Goal: Task Accomplishment & Management: Manage account settings

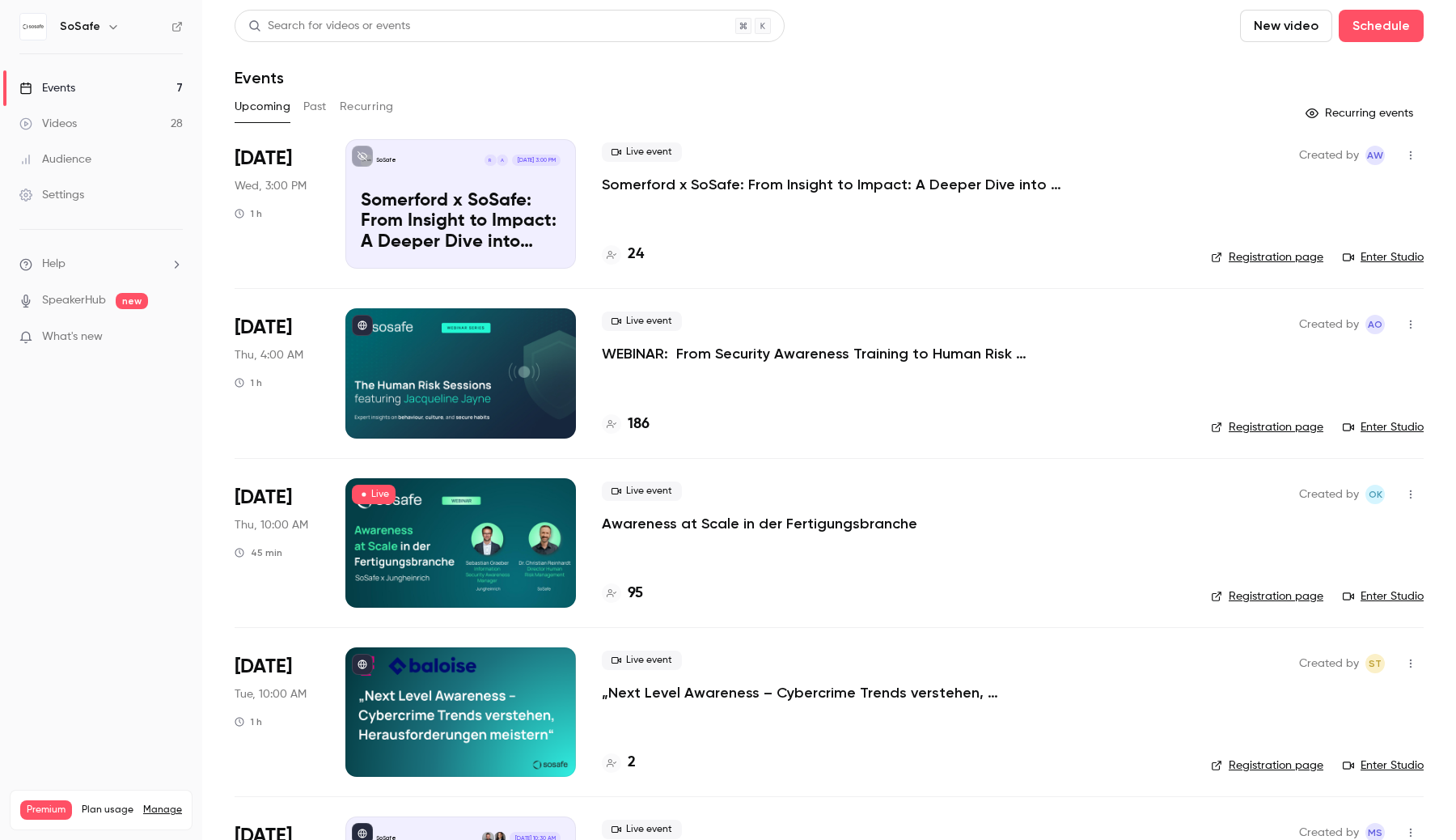
click at [481, 514] on div at bounding box center [461, 543] width 230 height 129
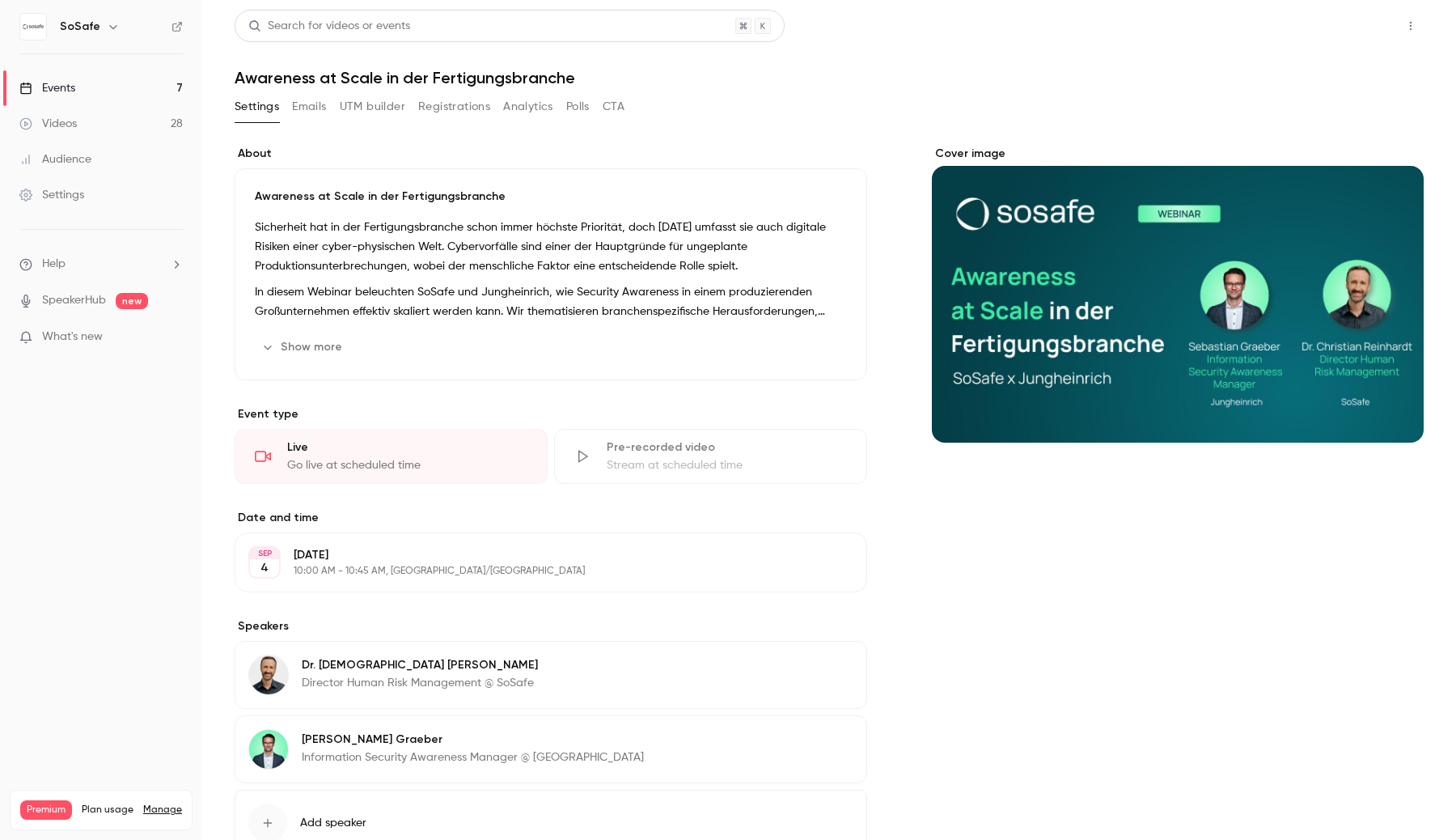
click at [1365, 20] on button "Share" at bounding box center [1353, 26] width 64 height 32
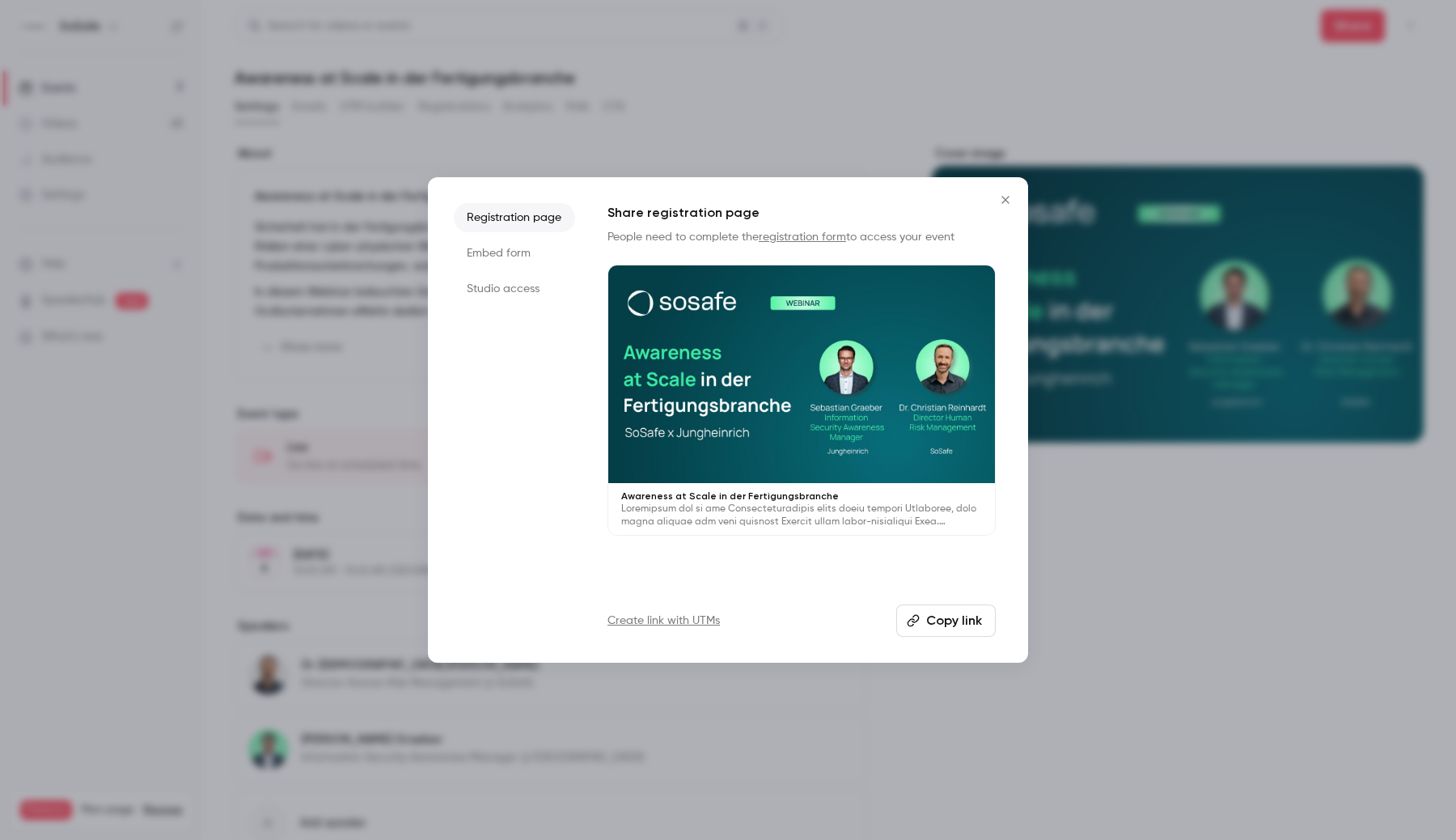
click at [535, 291] on li "Studio access" at bounding box center [514, 288] width 121 height 29
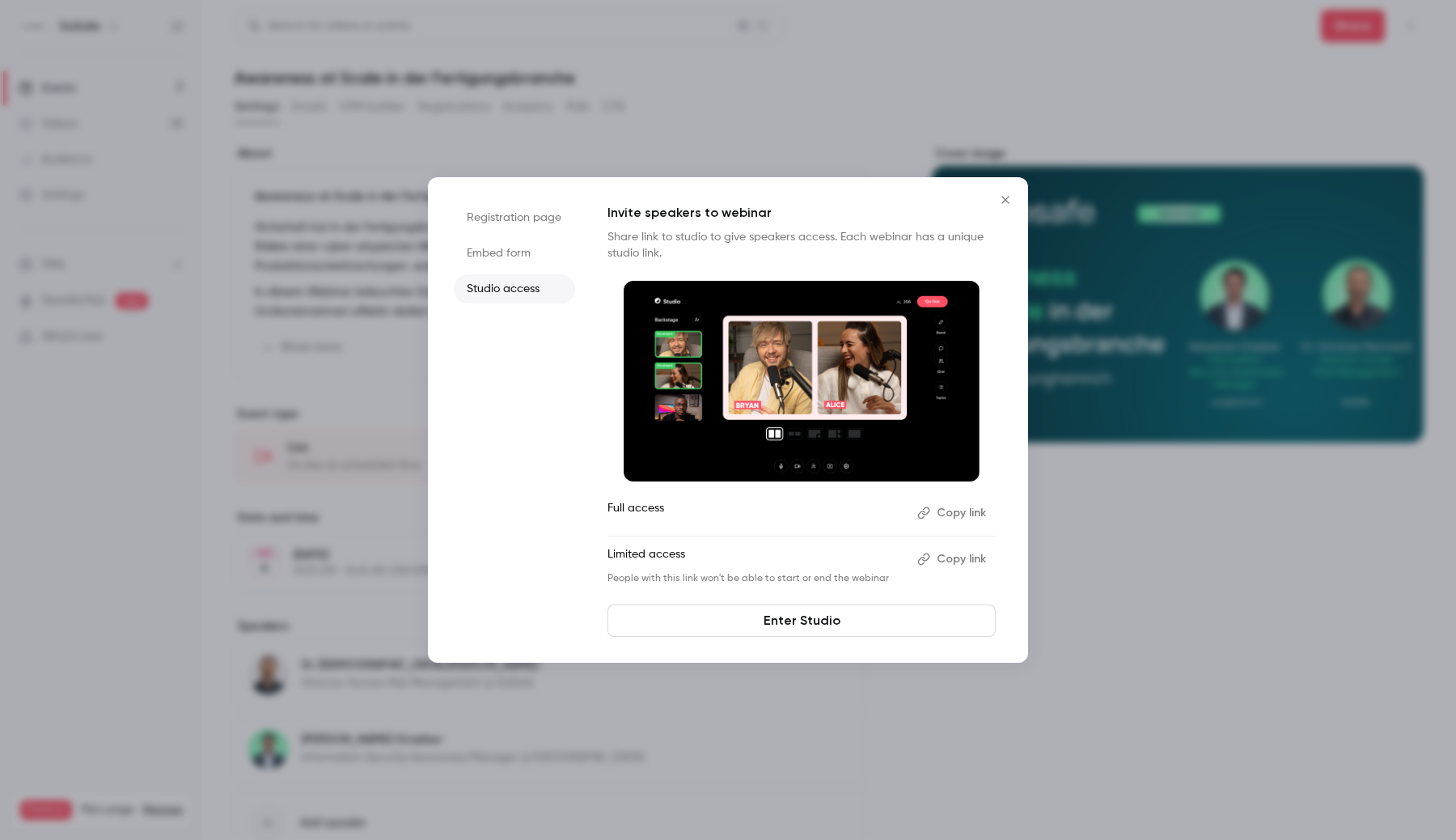
click at [751, 383] on img at bounding box center [802, 381] width 356 height 201
click at [779, 633] on link "Enter Studio" at bounding box center [802, 620] width 388 height 32
click at [547, 226] on li "Registration page" at bounding box center [514, 217] width 121 height 29
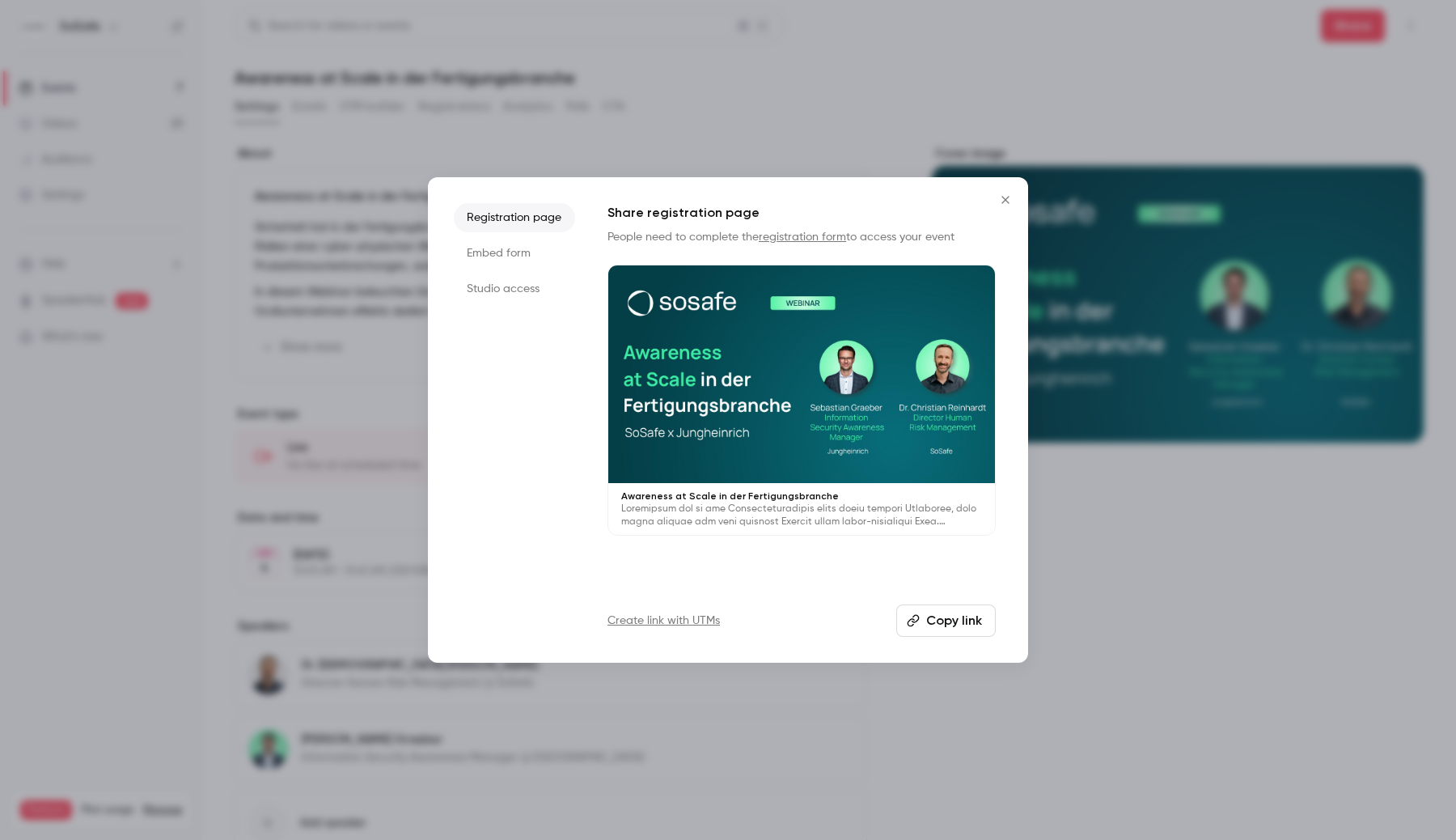
click at [751, 376] on div at bounding box center [802, 374] width 387 height 217
click at [519, 274] on li "Studio access" at bounding box center [514, 288] width 121 height 29
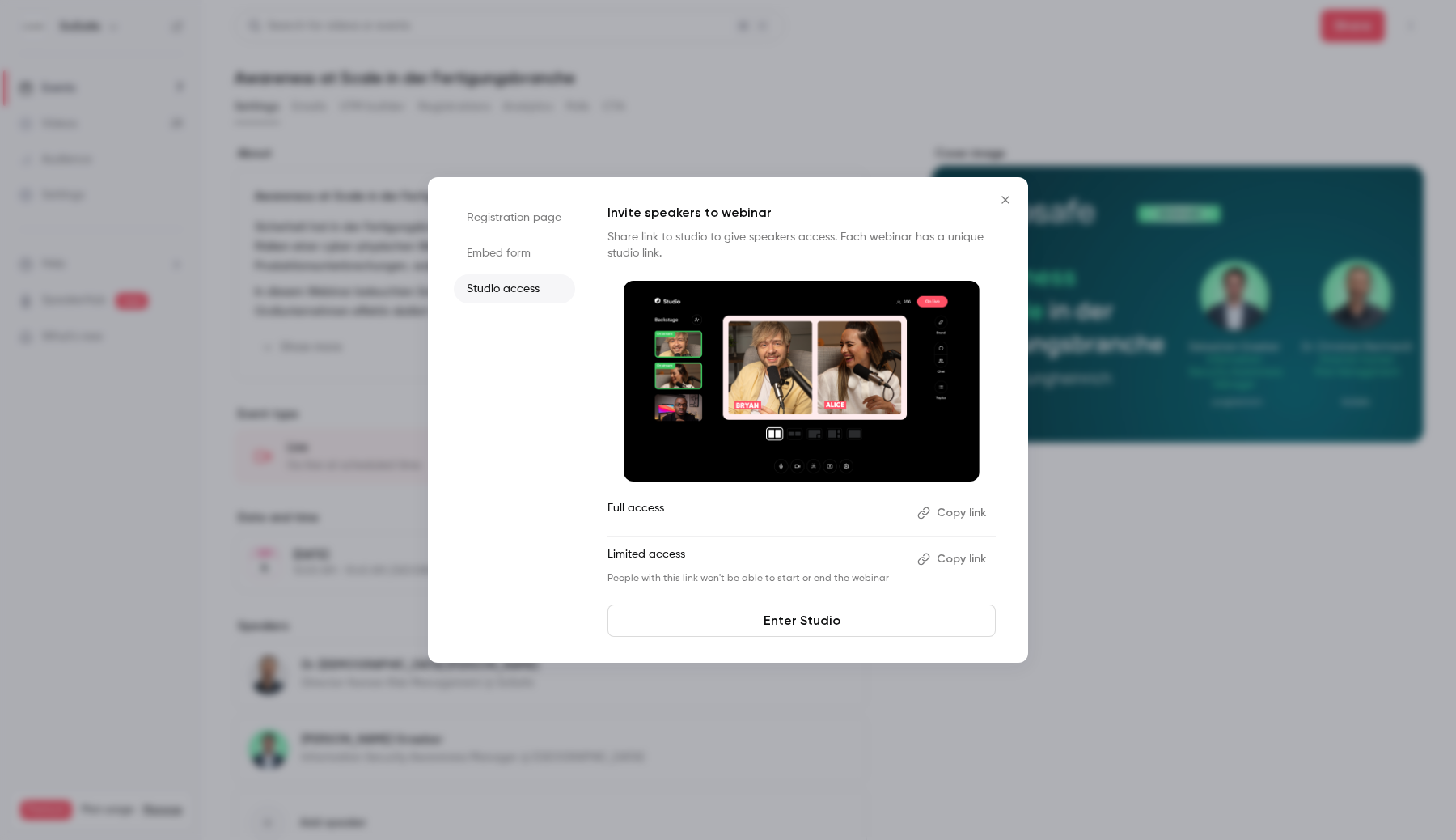
click at [95, 253] on div at bounding box center [728, 420] width 1456 height 840
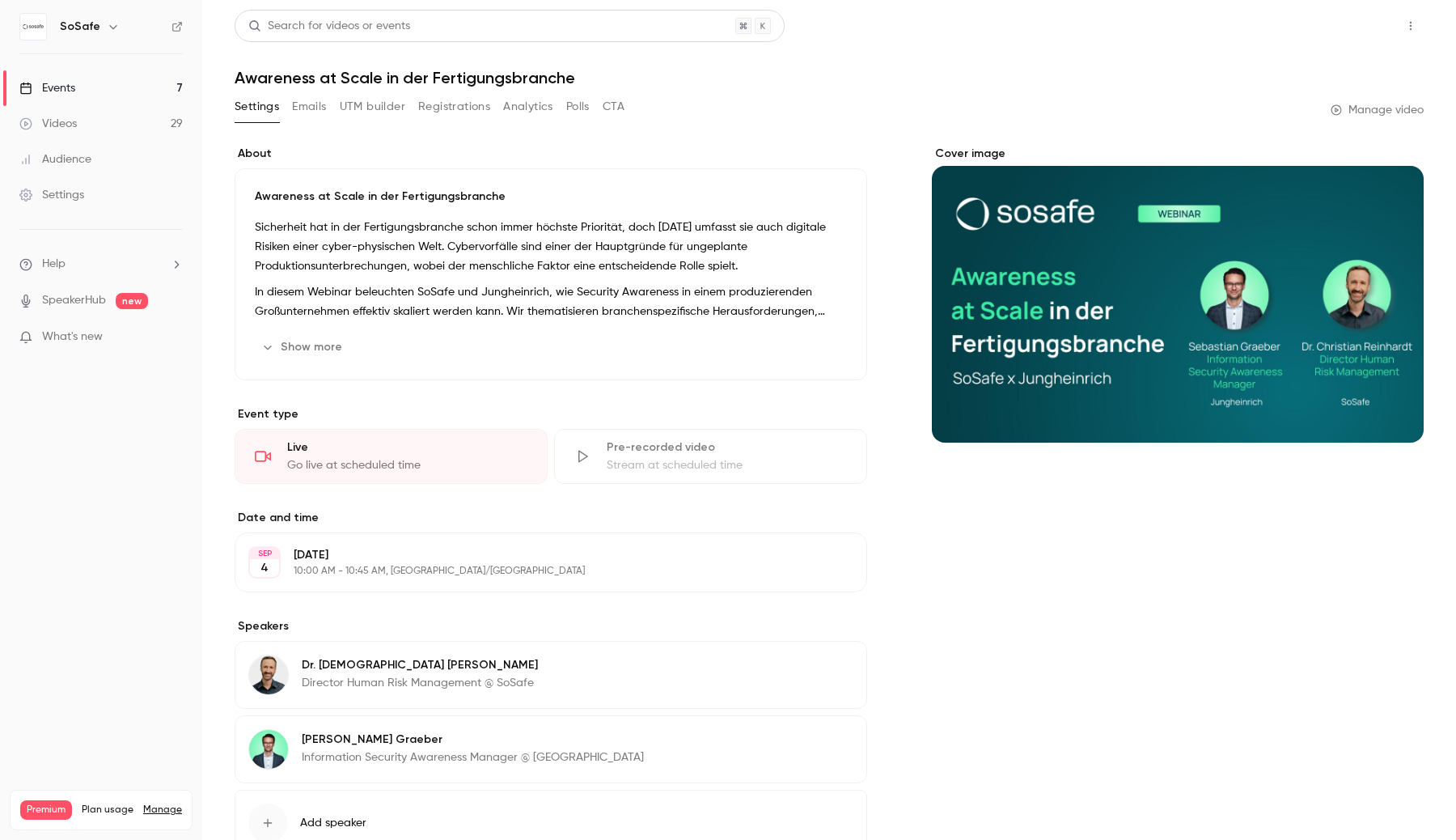
click at [1347, 34] on button "Share" at bounding box center [1353, 26] width 64 height 32
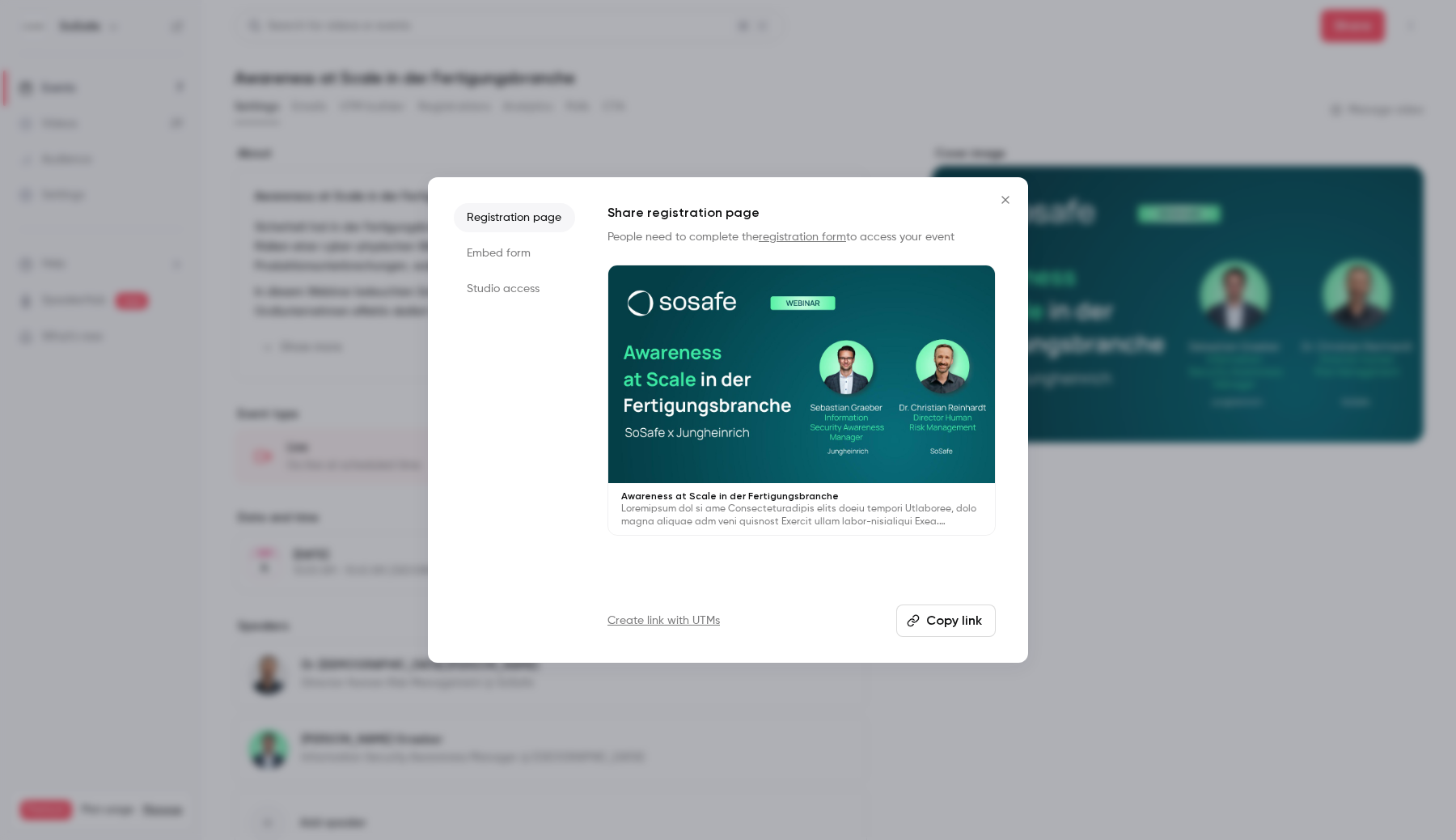
click at [860, 339] on div at bounding box center [802, 374] width 387 height 217
click at [491, 198] on div "Registration page Embed form Studio access Share registration page People need …" at bounding box center [728, 420] width 600 height 486
click at [90, 114] on div at bounding box center [728, 420] width 1456 height 840
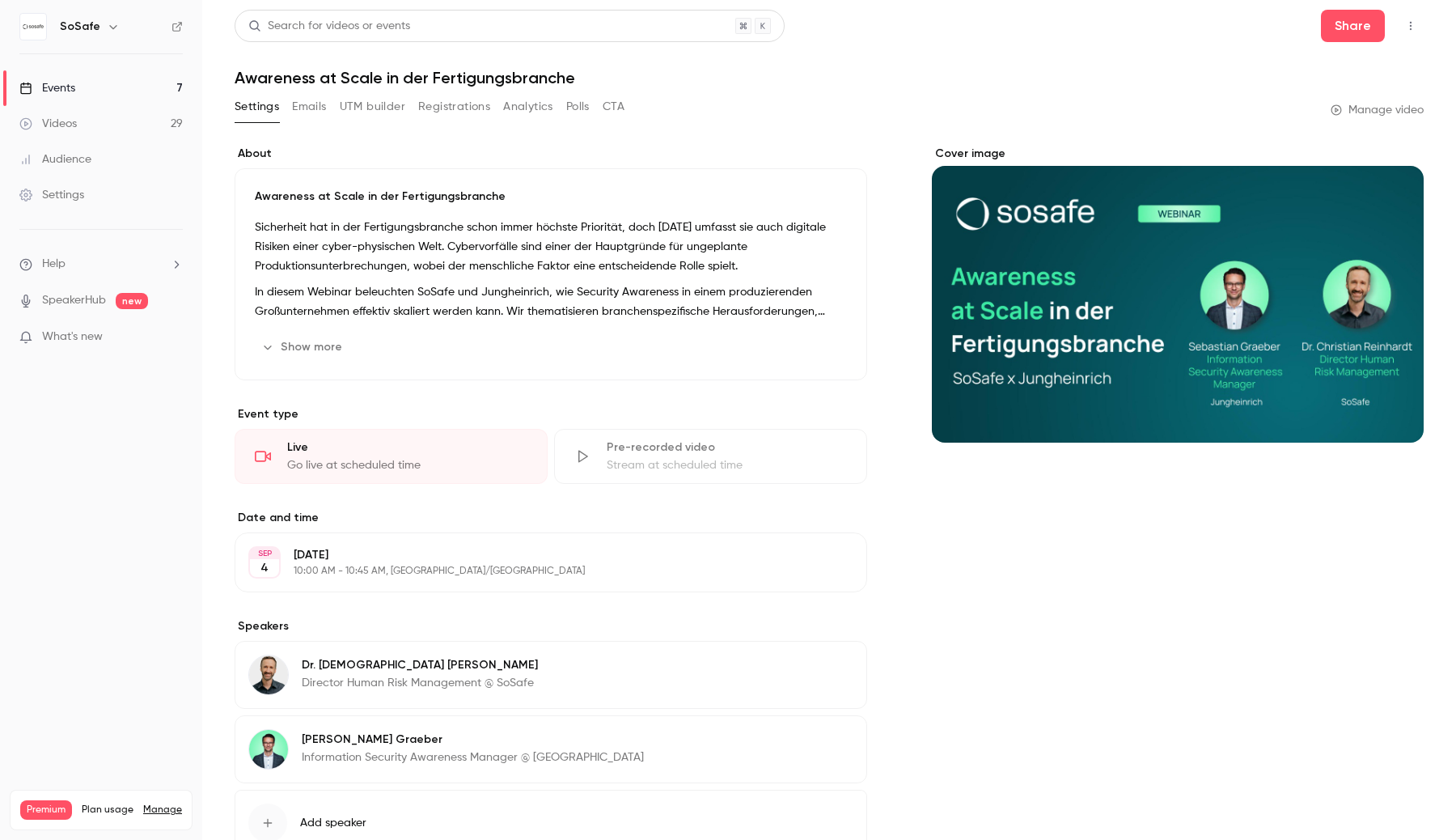
click at [91, 125] on link "Videos 29" at bounding box center [101, 124] width 202 height 35
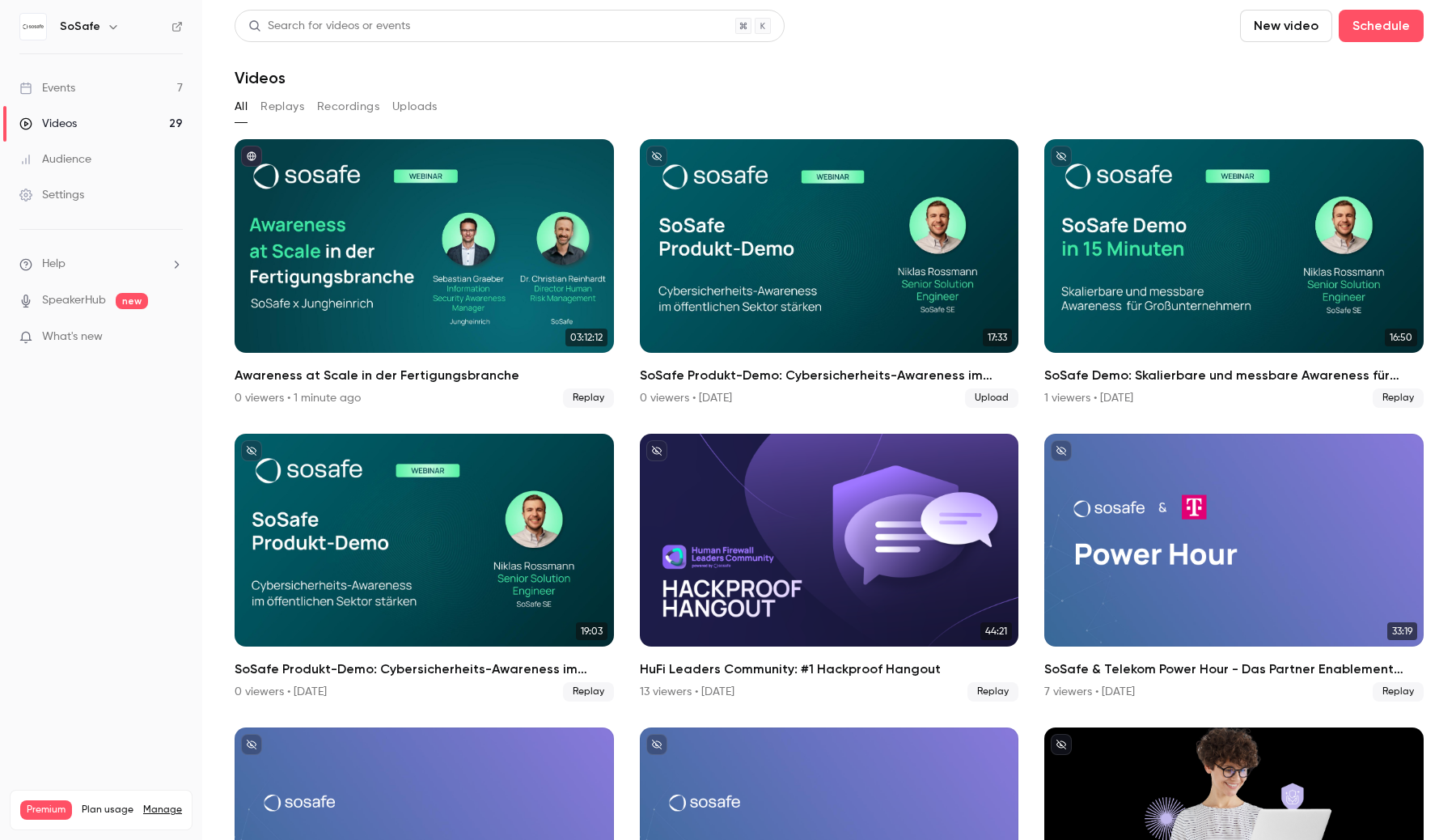
click at [548, 201] on div "Awareness at Scale in der Fertigungsbranche" at bounding box center [424, 245] width 379 height 213
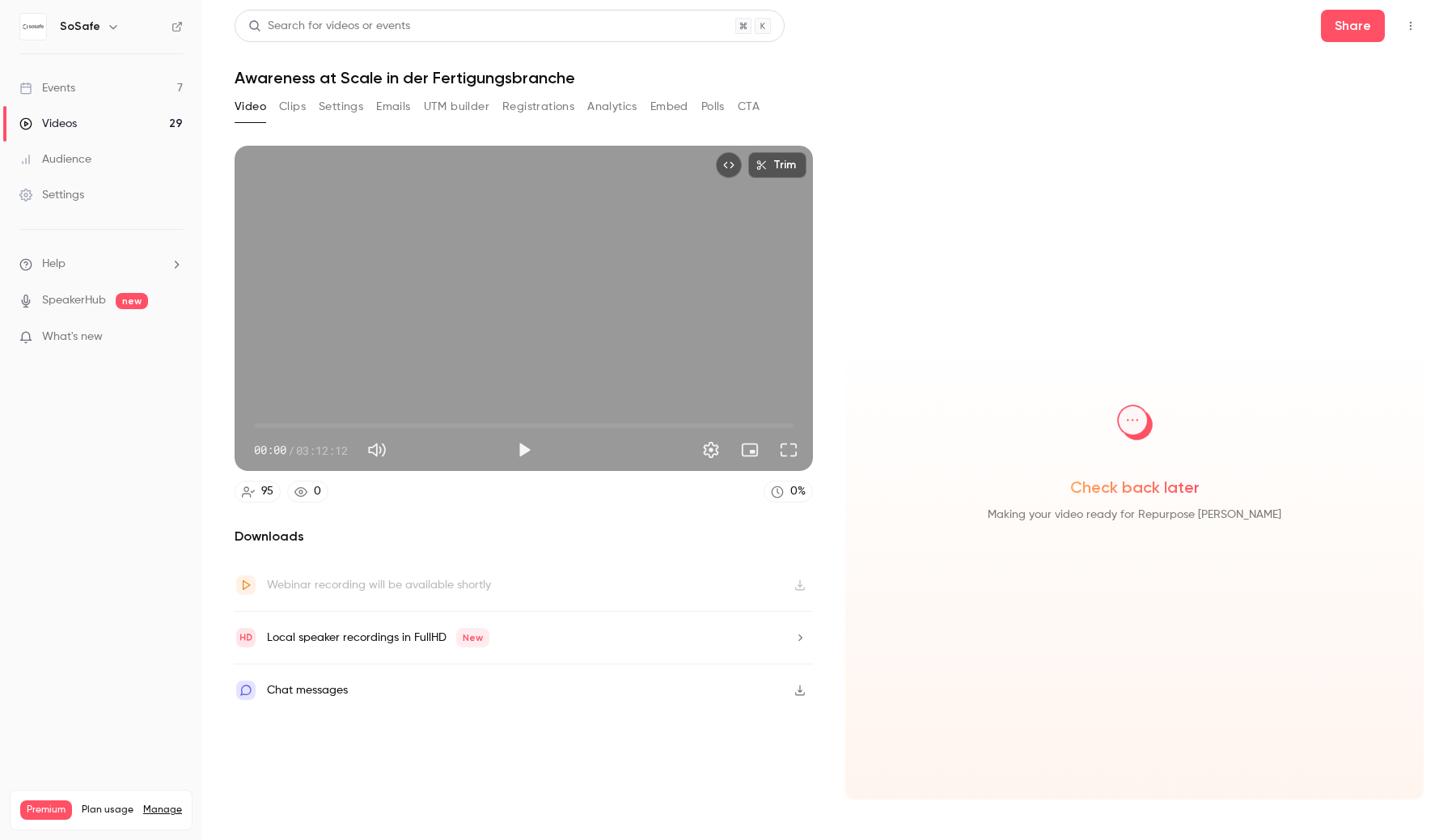
click at [1412, 24] on icon "Top Bar Actions" at bounding box center [1411, 26] width 13 height 12
click at [1300, 156] on div "Delete" at bounding box center [1347, 152] width 128 height 16
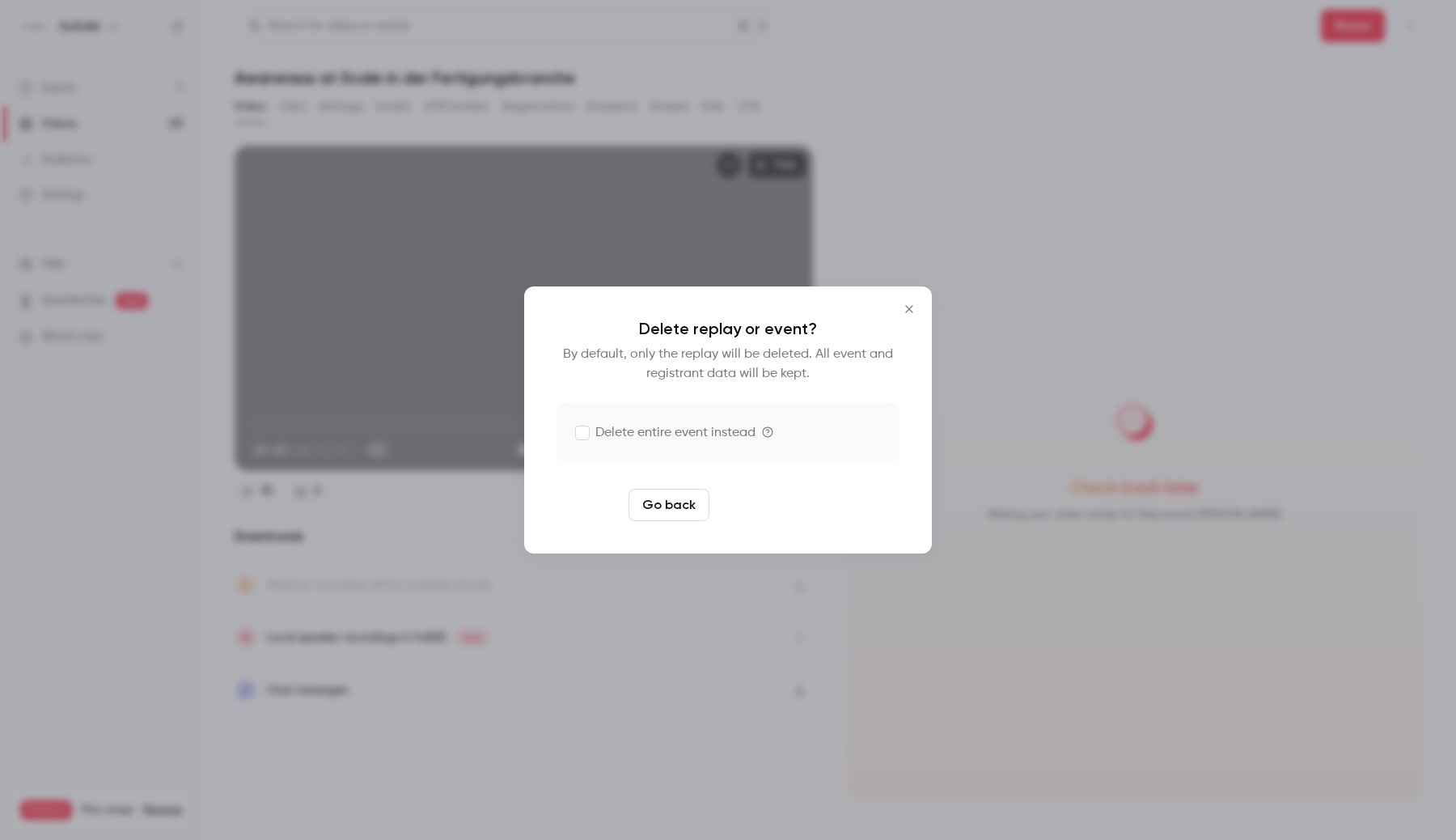
click at [768, 516] on button "Delete replay" at bounding box center [772, 505] width 113 height 32
